Goal: Find specific page/section: Find specific page/section

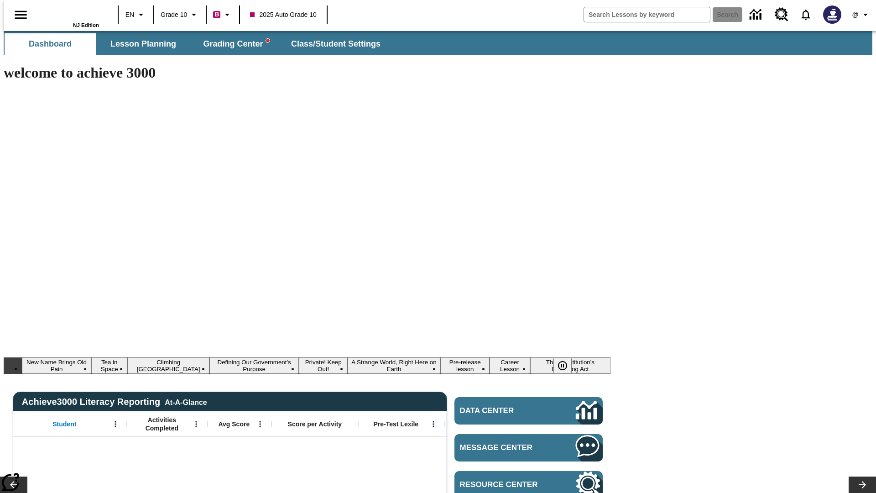
type input "-1"
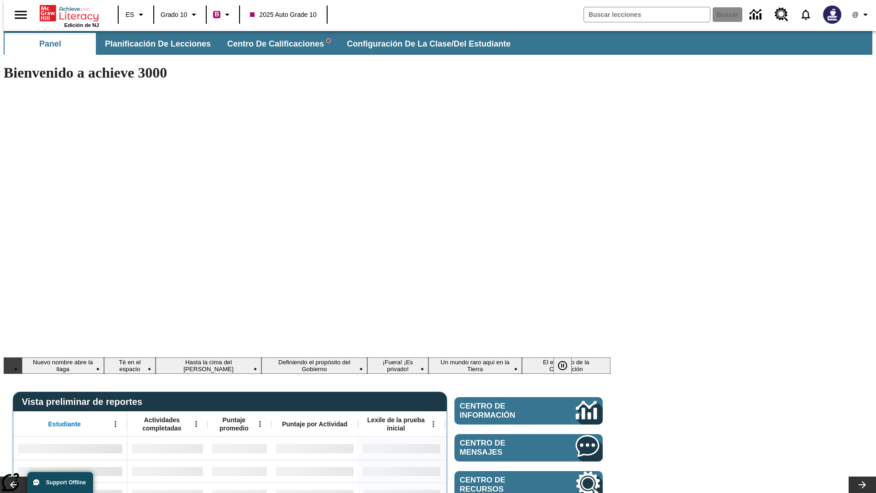
type input "-1"
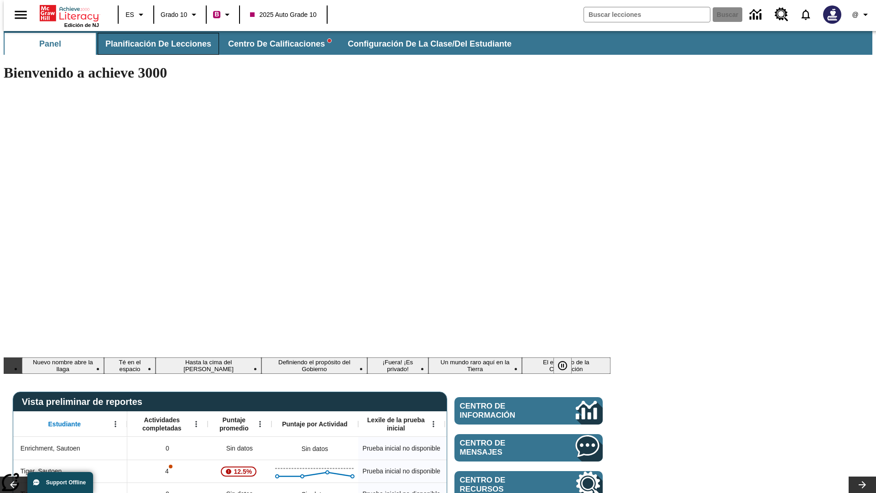
click at [153, 44] on span "Planificación de lecciones" at bounding box center [158, 44] width 106 height 10
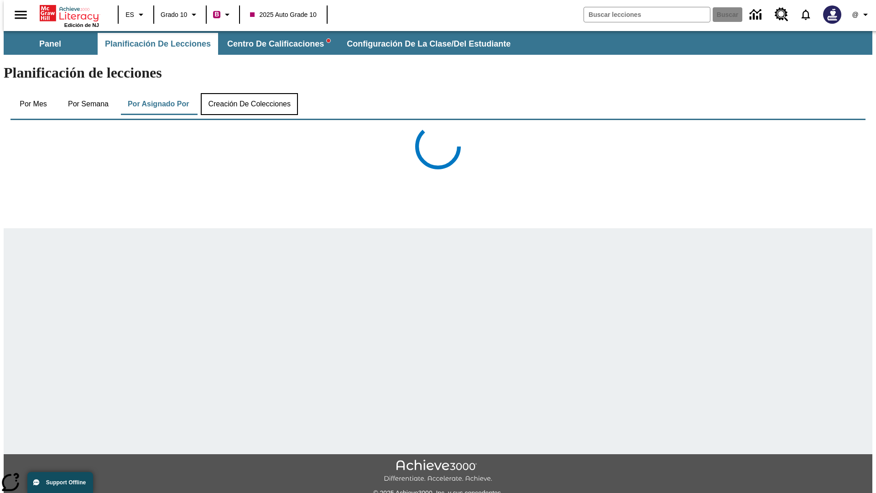
click at [247, 93] on button "Creación de colecciones" at bounding box center [249, 104] width 97 height 22
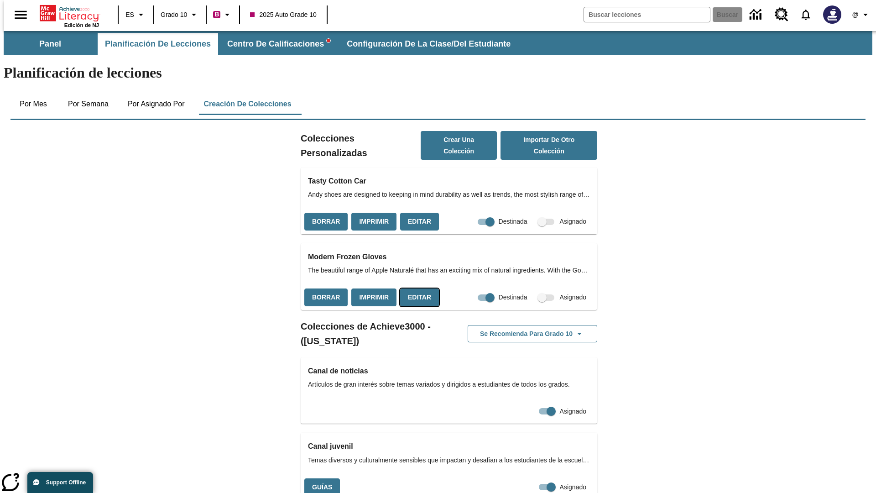
click at [417, 288] on button "Editar" at bounding box center [419, 297] width 39 height 18
